Goal: Task Accomplishment & Management: Complete application form

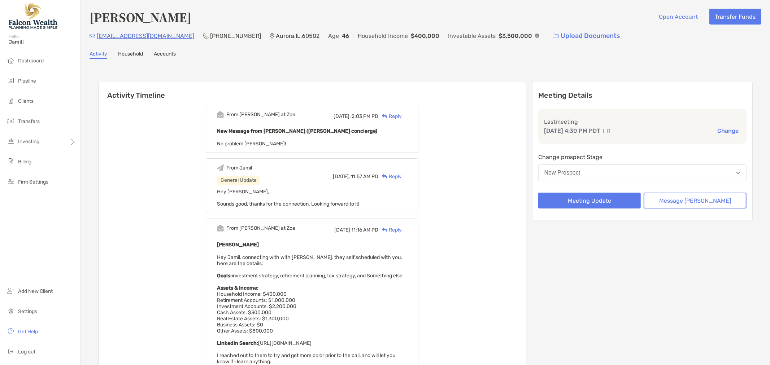
click at [665, 170] on button "New Prospect" at bounding box center [642, 173] width 208 height 17
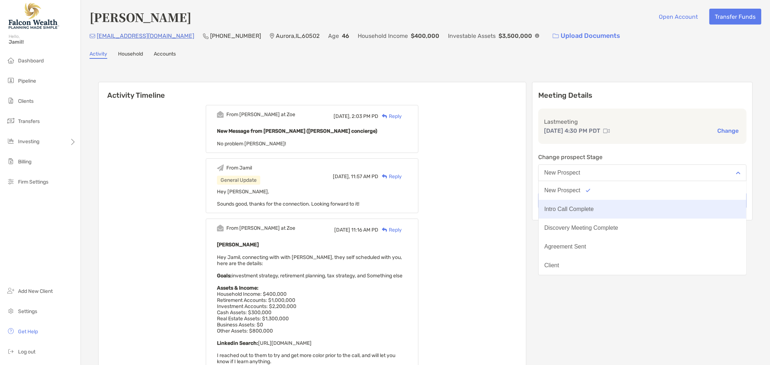
click at [650, 200] on button "Intro Call Complete" at bounding box center [643, 209] width 208 height 19
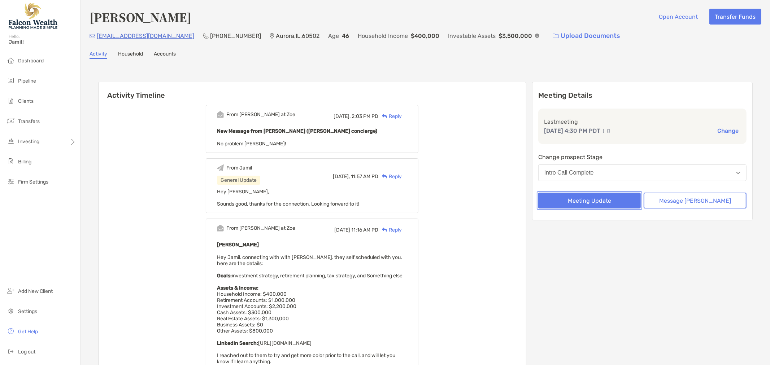
click at [603, 201] on button "Meeting Update" at bounding box center [589, 201] width 103 height 16
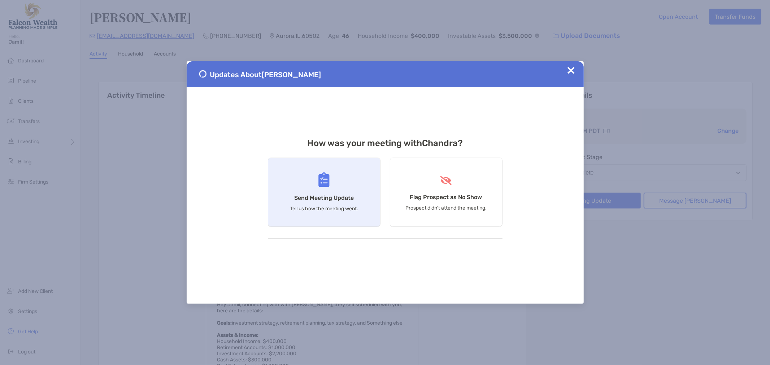
click at [344, 193] on div "Send Meeting Update Tell us how the meeting went." at bounding box center [324, 192] width 113 height 69
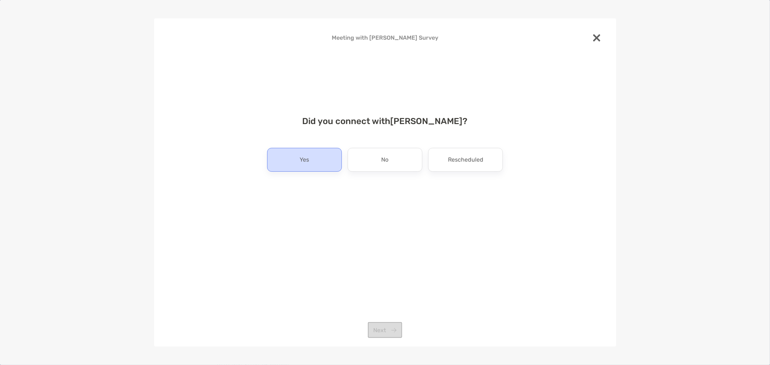
click at [301, 159] on p "Yes" at bounding box center [304, 160] width 9 height 12
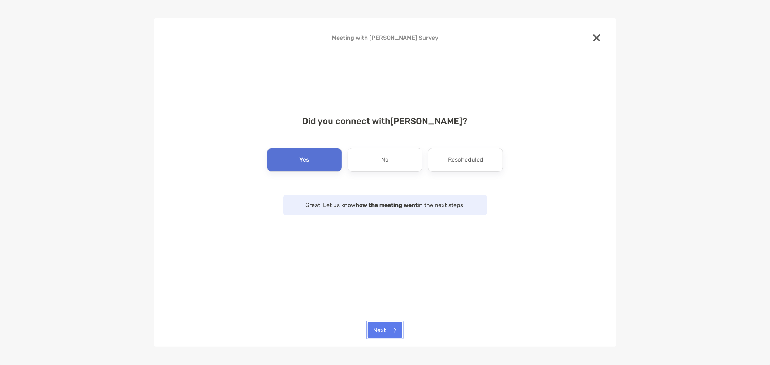
click at [392, 336] on button "Next" at bounding box center [385, 330] width 34 height 16
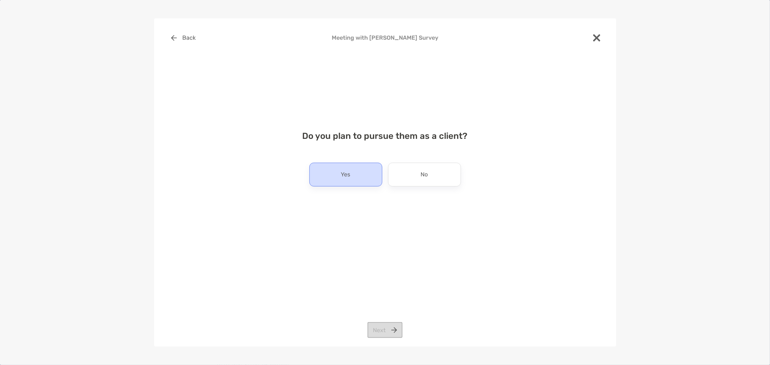
click at [321, 182] on div "Yes" at bounding box center [345, 175] width 73 height 24
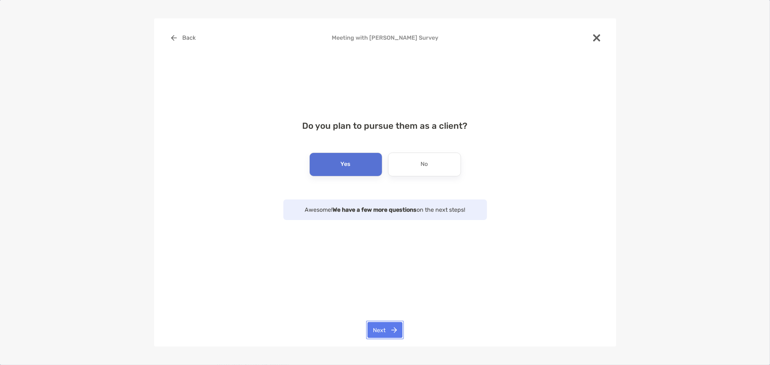
click at [383, 330] on button "Next" at bounding box center [384, 330] width 35 height 16
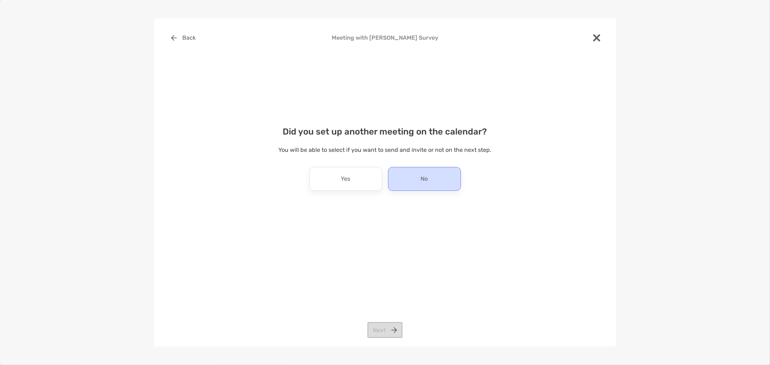
click at [418, 179] on div "No" at bounding box center [424, 179] width 73 height 24
click at [373, 335] on button "Next" at bounding box center [384, 330] width 35 height 16
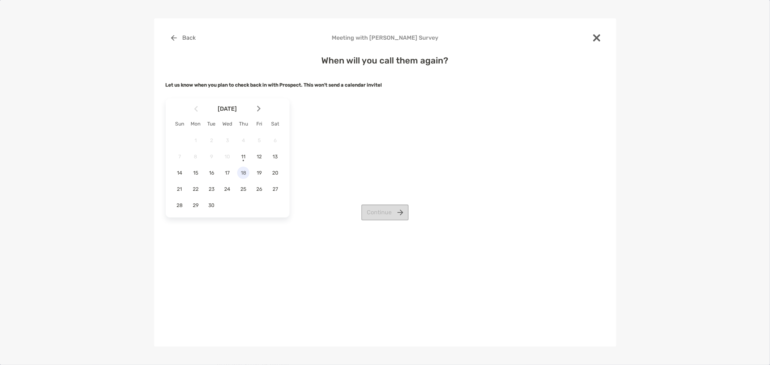
click at [242, 174] on span "18" at bounding box center [243, 173] width 12 height 6
click at [384, 214] on button "Continue" at bounding box center [384, 213] width 47 height 16
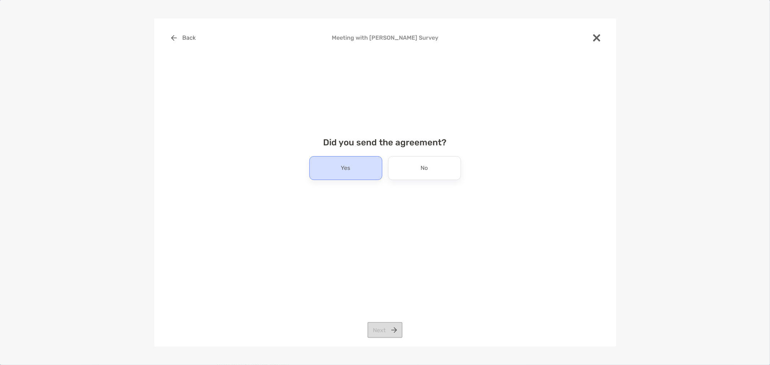
click at [350, 174] on div "Yes" at bounding box center [345, 168] width 73 height 24
click at [378, 329] on button "Next" at bounding box center [384, 330] width 35 height 16
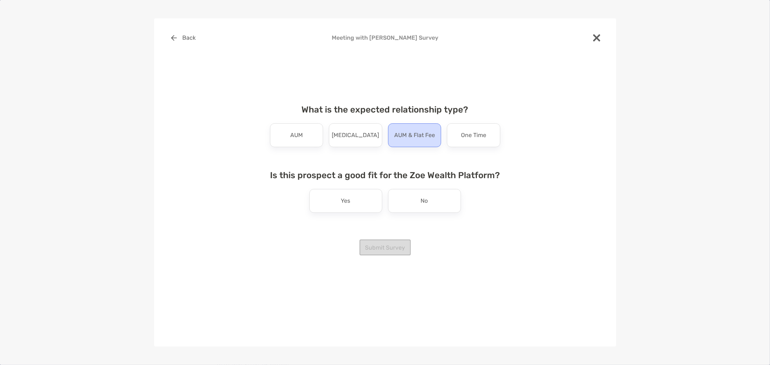
click at [410, 141] on p "AUM & Flat Fee" at bounding box center [414, 136] width 41 height 12
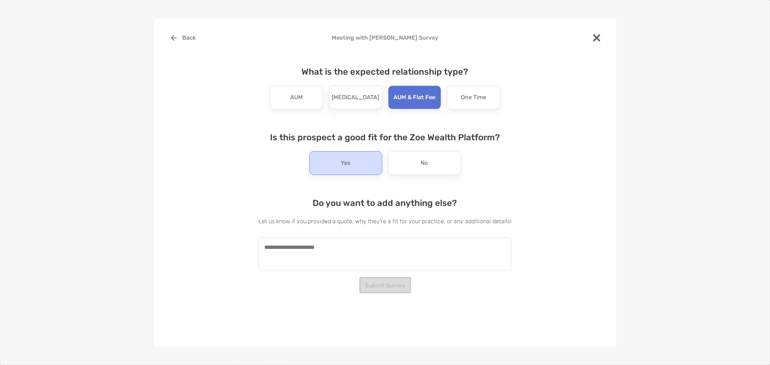
click at [342, 157] on p "Yes" at bounding box center [345, 163] width 9 height 12
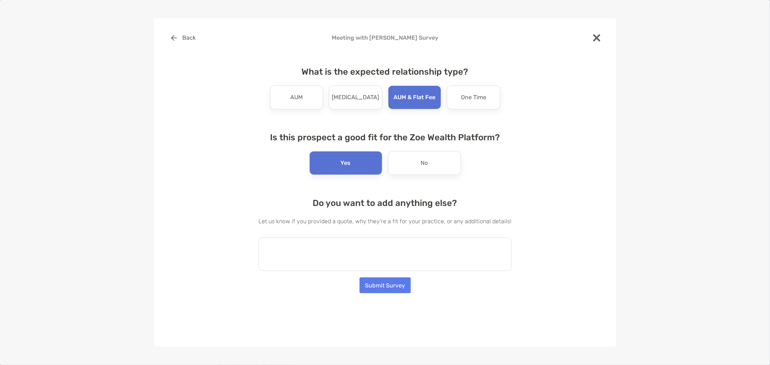
click at [343, 264] on textarea at bounding box center [384, 255] width 253 height 34
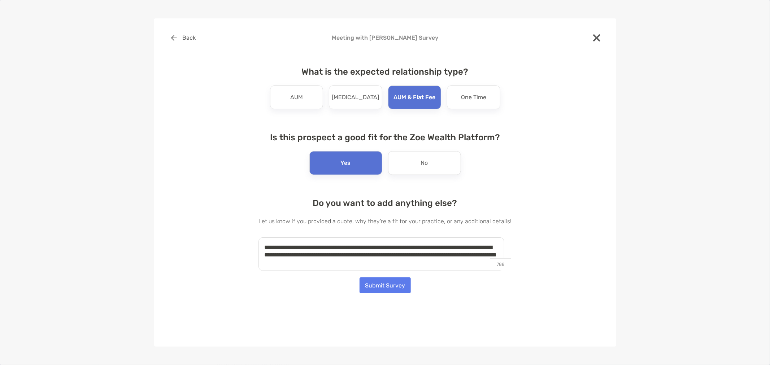
type textarea "**********"
click at [384, 286] on button "Submit Survey" at bounding box center [385, 286] width 51 height 16
